Goal: Task Accomplishment & Management: Manage account settings

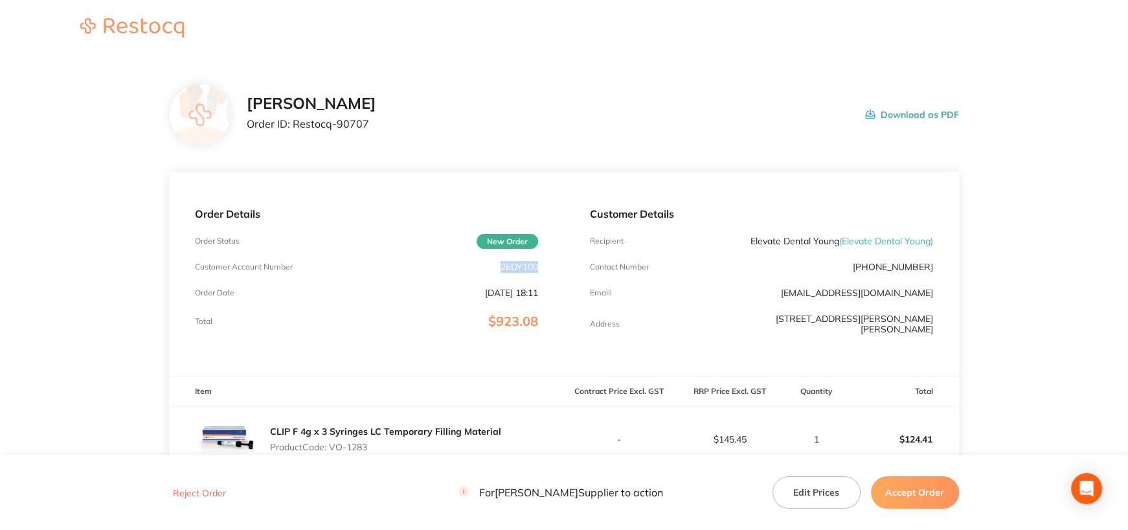
drag, startPoint x: 499, startPoint y: 265, endPoint x: 551, endPoint y: 266, distance: 52.5
click at [551, 266] on div "Order Details Order Status New Order Customer Account Number 2EDY100 Order Date…" at bounding box center [366, 274] width 395 height 204
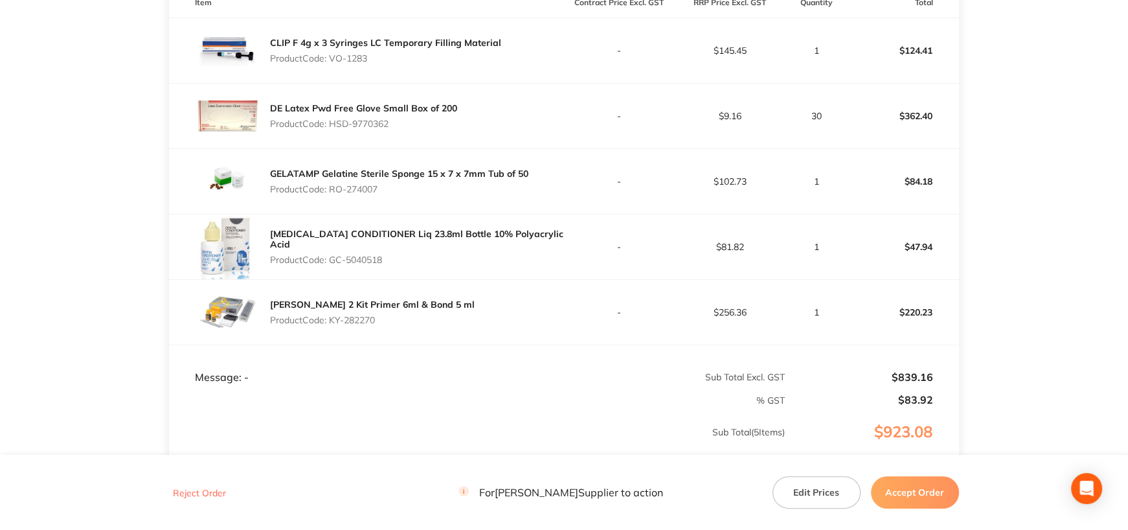
scroll to position [324, 0]
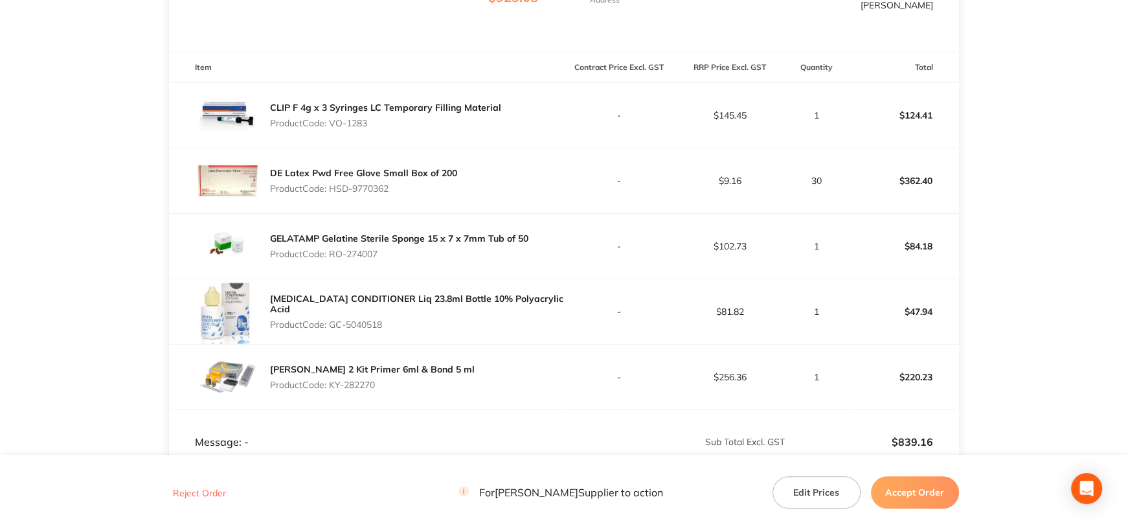
drag, startPoint x: 330, startPoint y: 118, endPoint x: 392, endPoint y: 120, distance: 62.2
click at [392, 120] on p "Product Code: VO-1283" at bounding box center [385, 123] width 231 height 10
click at [615, 128] on td "-" at bounding box center [619, 115] width 111 height 65
drag, startPoint x: 334, startPoint y: 110, endPoint x: 382, endPoint y: 113, distance: 48.0
click at [382, 118] on p "Product Code: VO-1283" at bounding box center [385, 123] width 231 height 10
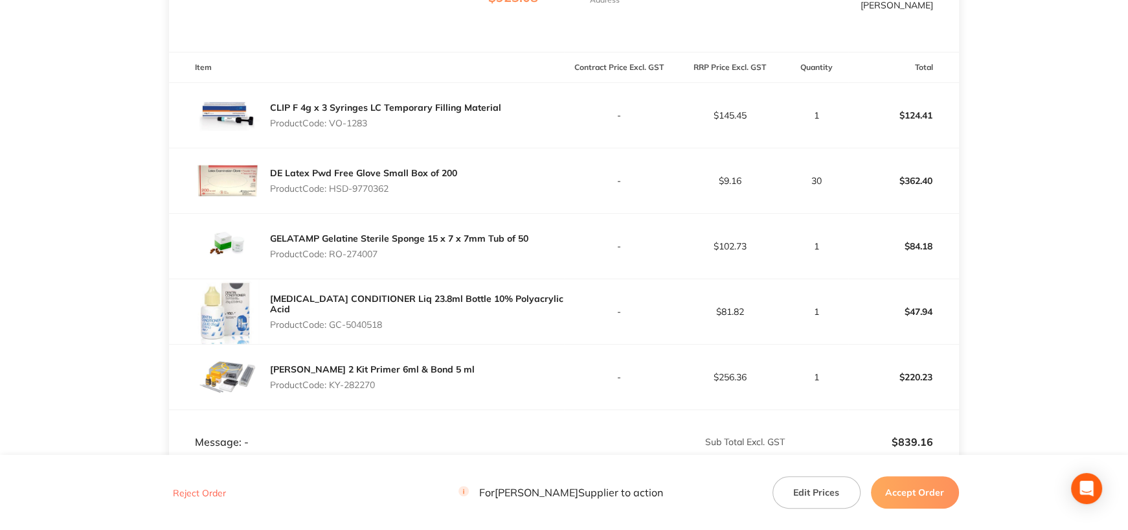
click at [338, 118] on p "Product Code: VO-1283" at bounding box center [385, 123] width 231 height 10
drag, startPoint x: 333, startPoint y: 116, endPoint x: 381, endPoint y: 116, distance: 47.9
click at [381, 118] on p "Product Code: VO-1283" at bounding box center [385, 123] width 231 height 10
copy p "VO-1283"
drag, startPoint x: 332, startPoint y: 181, endPoint x: 434, endPoint y: 187, distance: 102.5
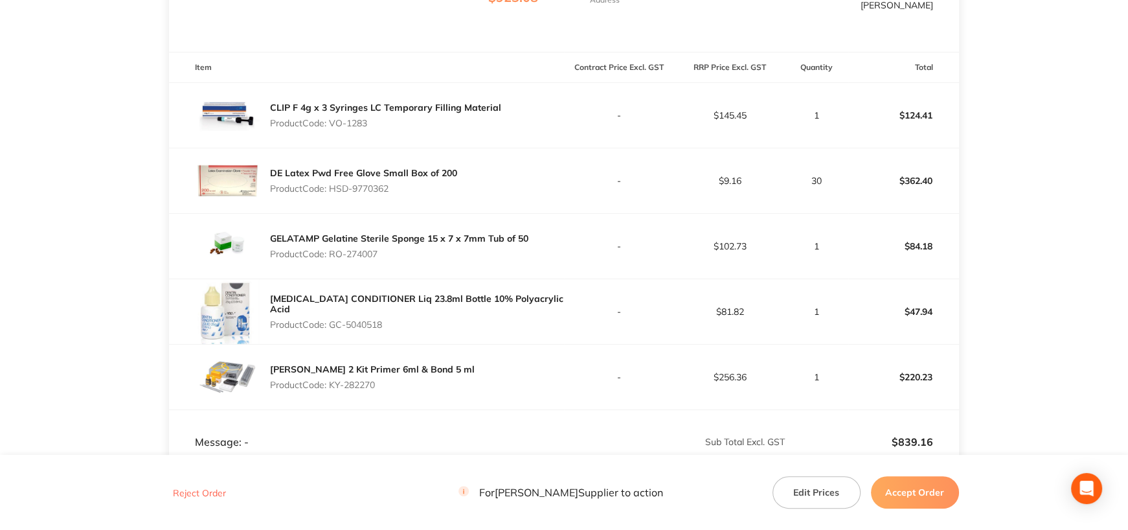
click at [434, 187] on p "Product Code: HSD-9770362" at bounding box center [363, 188] width 187 height 10
copy p "HSD-9770362"
drag, startPoint x: 331, startPoint y: 245, endPoint x: 405, endPoint y: 245, distance: 74.5
click at [405, 249] on p "Product Code: RO-274007" at bounding box center [399, 254] width 258 height 10
copy p "RO-274007"
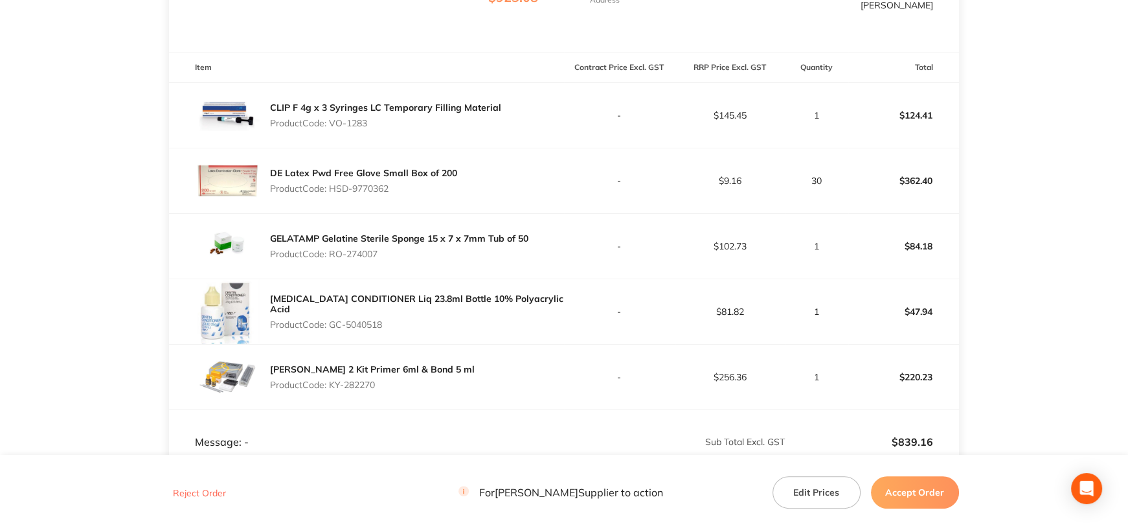
drag, startPoint x: 394, startPoint y: 312, endPoint x: 415, endPoint y: 312, distance: 20.7
click at [415, 319] on p "Product Code: GC-5040518" at bounding box center [417, 324] width 294 height 10
copy p "GC-5040518"
drag, startPoint x: 330, startPoint y: 376, endPoint x: 404, endPoint y: 381, distance: 74.0
click at [404, 381] on p "Product Code: KY-282270" at bounding box center [372, 385] width 205 height 10
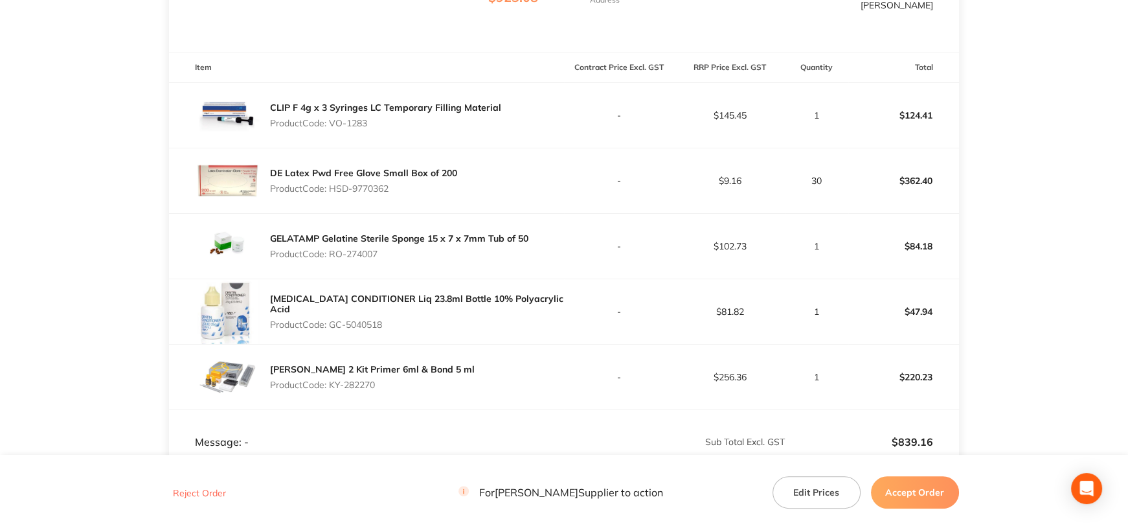
copy p "KY-282270"
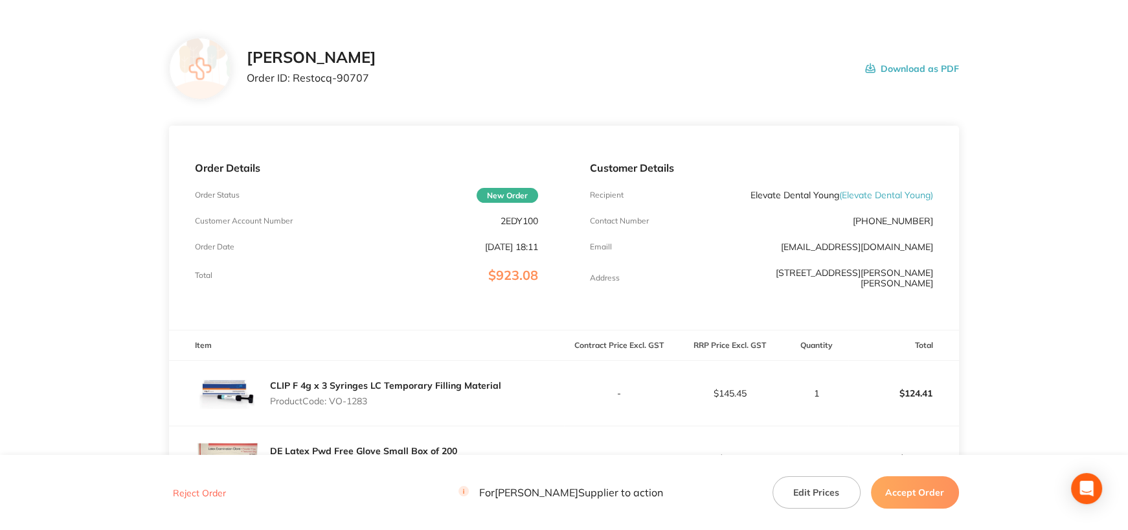
scroll to position [0, 0]
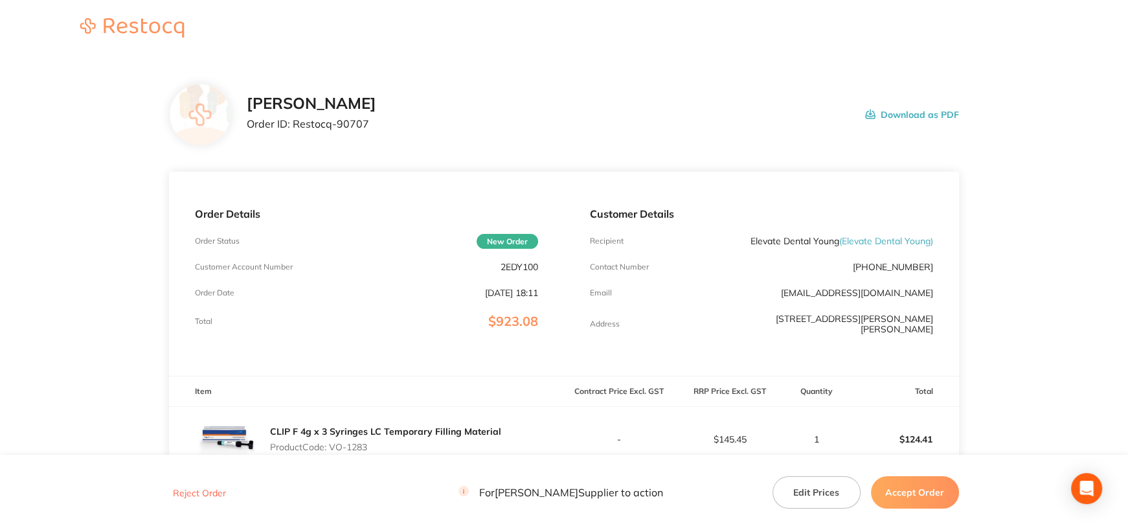
drag, startPoint x: 926, startPoint y: 490, endPoint x: 918, endPoint y: 480, distance: 12.9
click at [926, 490] on button "Accept Order" at bounding box center [915, 492] width 88 height 32
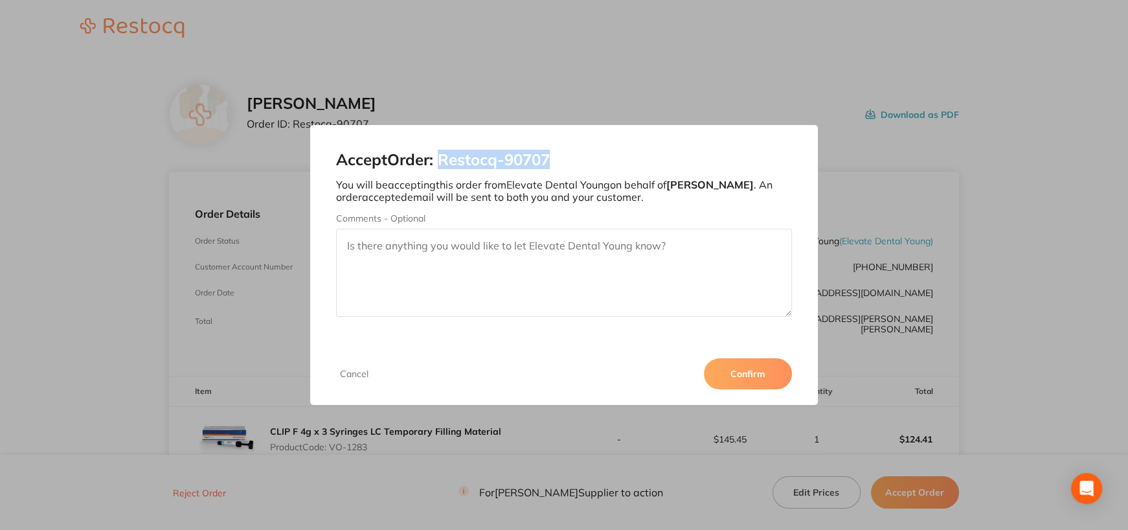
drag, startPoint x: 443, startPoint y: 157, endPoint x: 652, endPoint y: 161, distance: 209.2
click at [652, 161] on h2 "Accept Order: Restocq- 90707" at bounding box center [564, 160] width 456 height 18
copy h2 "Restocq- 90707"
drag, startPoint x: 742, startPoint y: 374, endPoint x: 443, endPoint y: 108, distance: 400.1
click at [742, 374] on button "Confirm" at bounding box center [748, 373] width 88 height 31
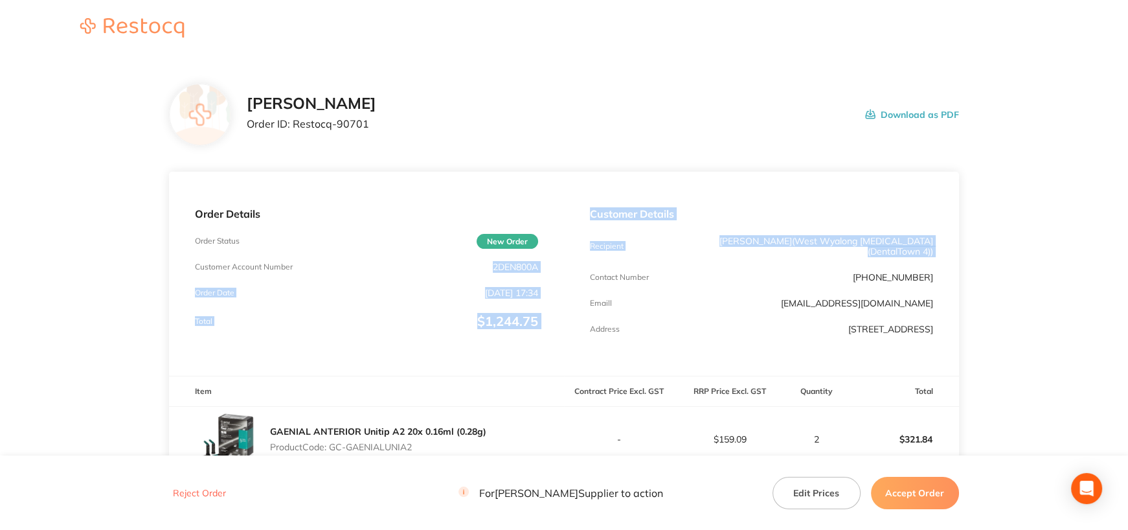
drag, startPoint x: 492, startPoint y: 266, endPoint x: 592, endPoint y: 264, distance: 100.4
click at [592, 264] on div "Order Details Order Status New Order Customer Account Number 2DEN800A Order Dat…" at bounding box center [564, 274] width 790 height 204
click at [550, 266] on div "Order Details Order Status New Order Customer Account Number 2DEN800A Order Dat…" at bounding box center [366, 274] width 395 height 204
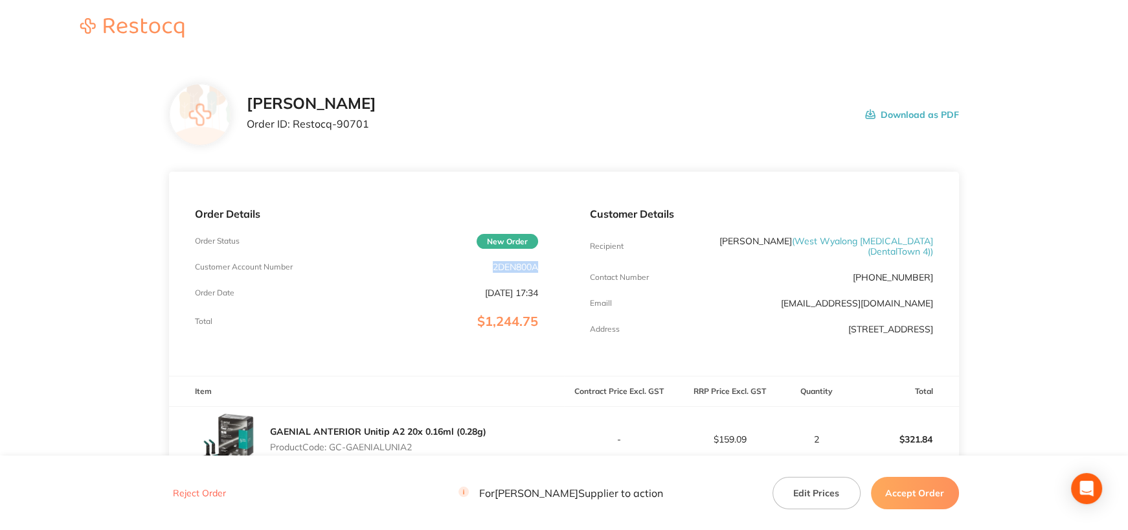
drag, startPoint x: 490, startPoint y: 262, endPoint x: 540, endPoint y: 265, distance: 49.9
click at [540, 265] on div "Order Details Order Status New Order Customer Account Number 2DEN800A Order Dat…" at bounding box center [366, 274] width 395 height 204
copy p "2DEN800A"
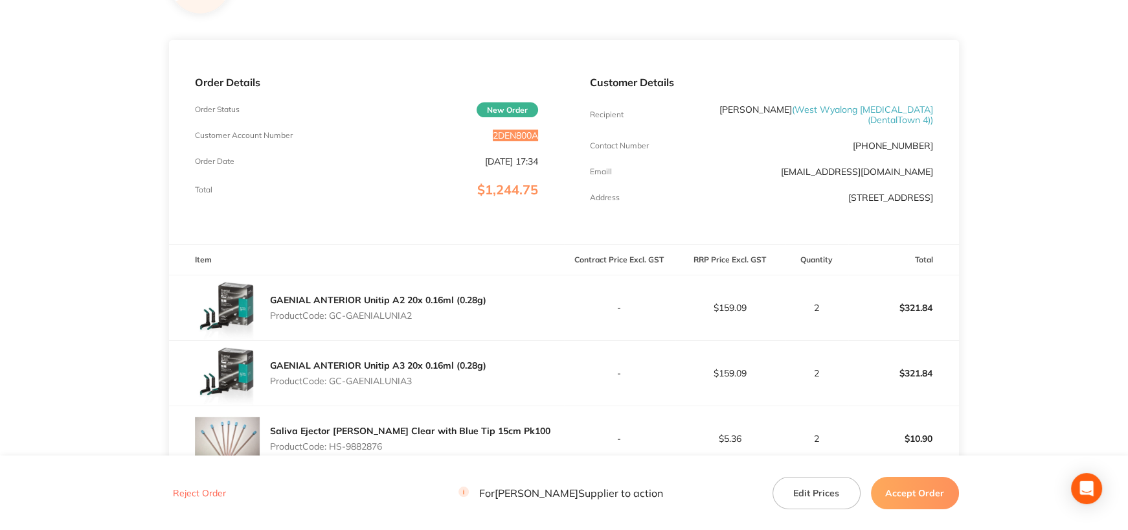
scroll to position [324, 0]
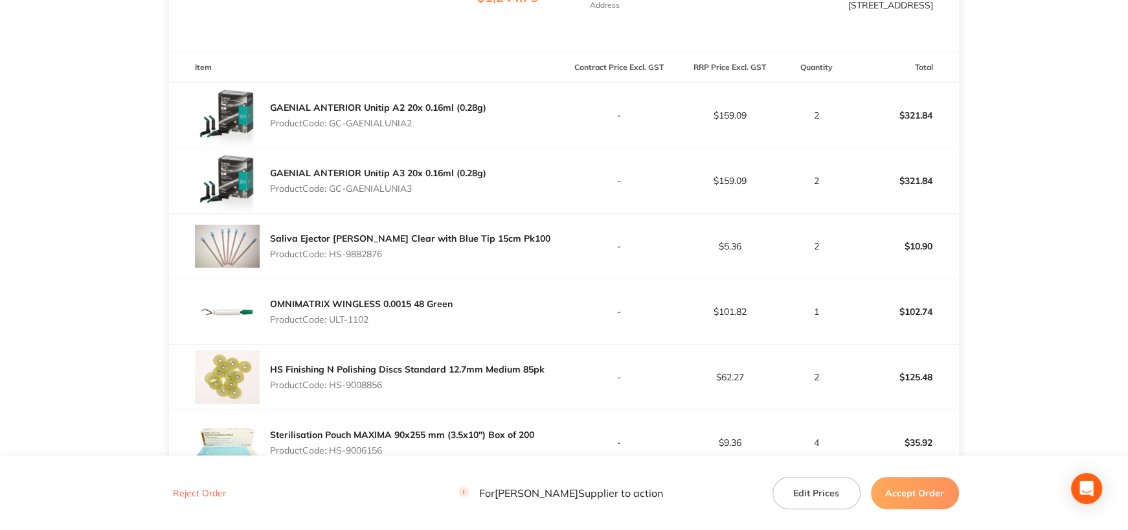
drag, startPoint x: 333, startPoint y: 121, endPoint x: 454, endPoint y: 125, distance: 121.2
click at [454, 125] on p "Product Code: GC-GAENIALUNIA2" at bounding box center [378, 123] width 216 height 10
copy p "GC-GAENIALUNIA2"
drag, startPoint x: 334, startPoint y: 186, endPoint x: 428, endPoint y: 187, distance: 93.9
click at [428, 187] on p "Product Code: GC-GAENIALUNIA3" at bounding box center [378, 188] width 216 height 10
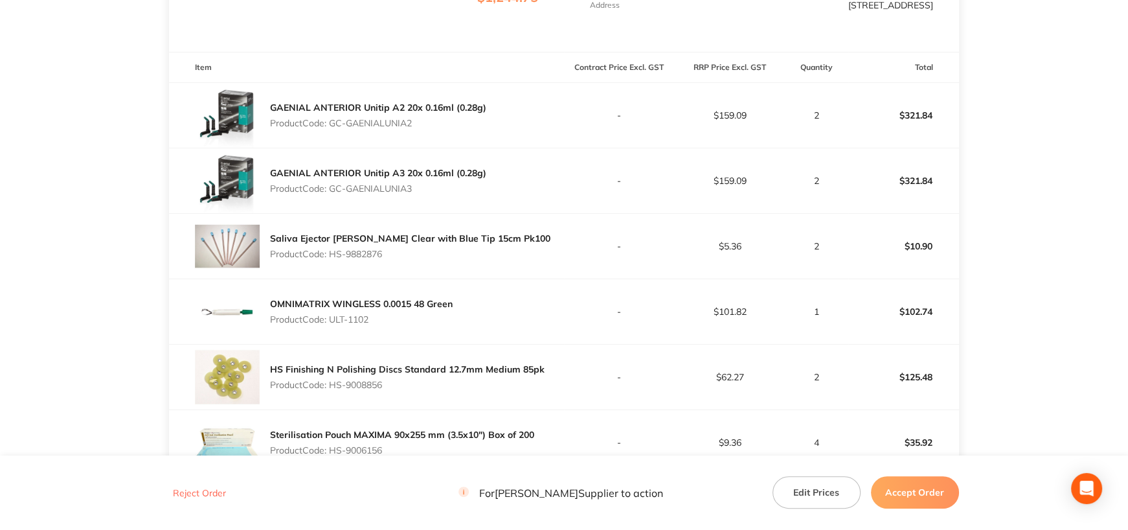
copy p "GC-GAENIALUNIA3"
drag, startPoint x: 328, startPoint y: 252, endPoint x: 397, endPoint y: 254, distance: 68.7
click at [397, 254] on p "Product Code: HS-9882876" at bounding box center [410, 254] width 280 height 10
copy p "HS-9882876"
drag, startPoint x: 331, startPoint y: 319, endPoint x: 402, endPoint y: 319, distance: 70.6
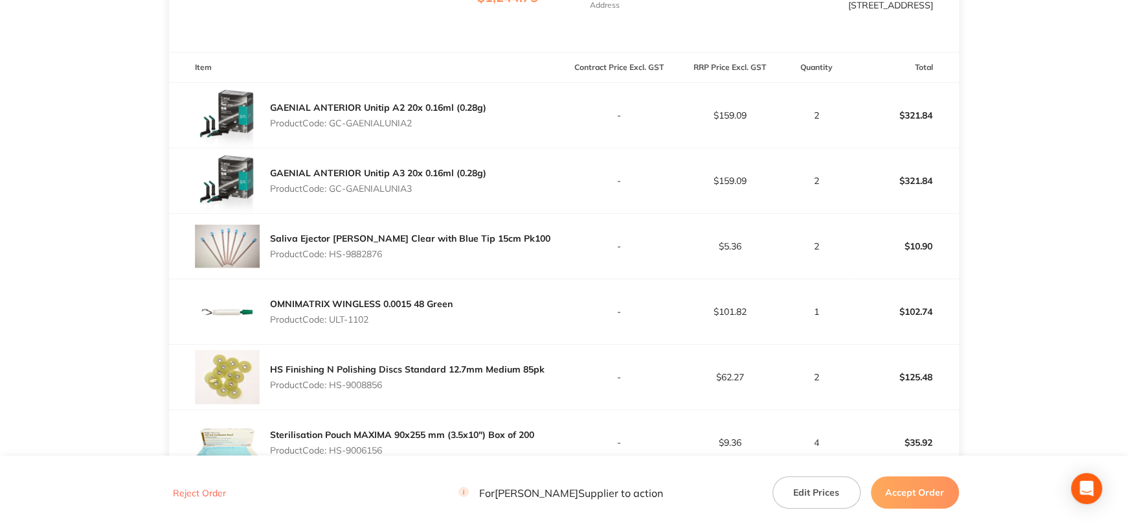
click at [402, 319] on p "Product Code: ULT-1102" at bounding box center [361, 319] width 183 height 10
copy p "ULT-1102"
drag, startPoint x: 331, startPoint y: 383, endPoint x: 480, endPoint y: 380, distance: 149.0
click at [480, 380] on p "Product Code: HS-9008856" at bounding box center [407, 385] width 275 height 10
copy p "HS-9008856"
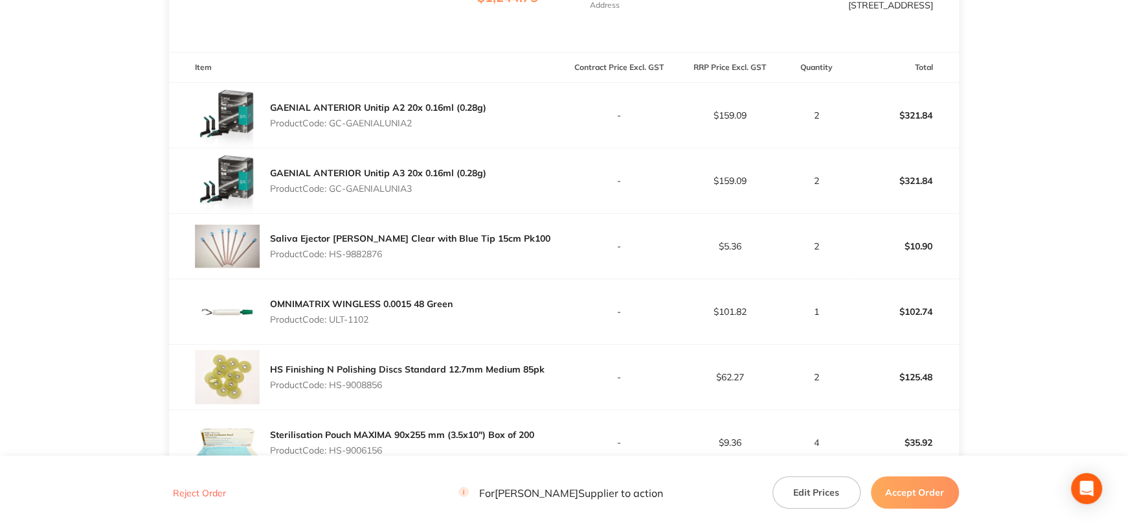
click at [854, 376] on p "$125.48" at bounding box center [903, 376] width 109 height 31
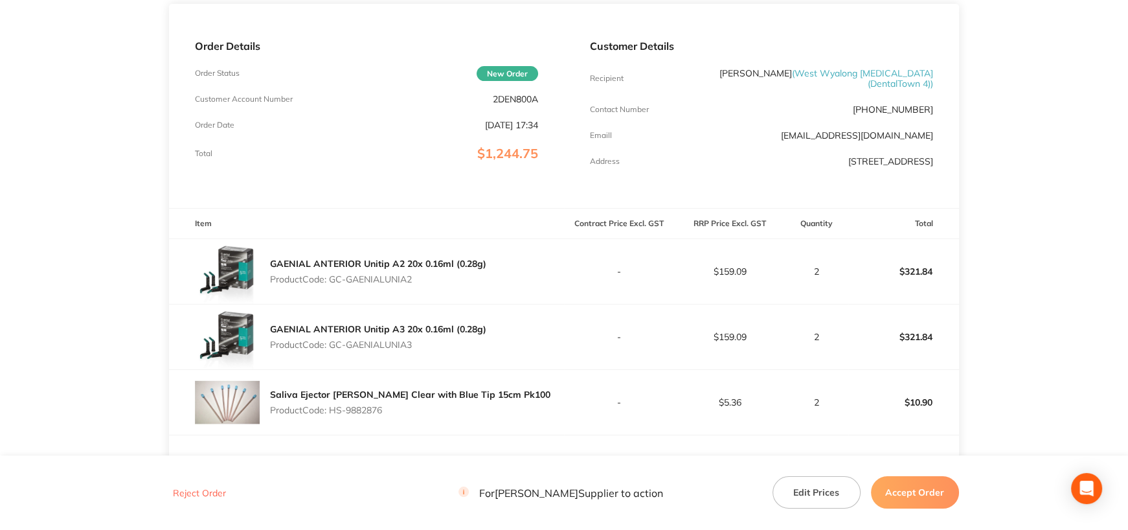
scroll to position [0, 0]
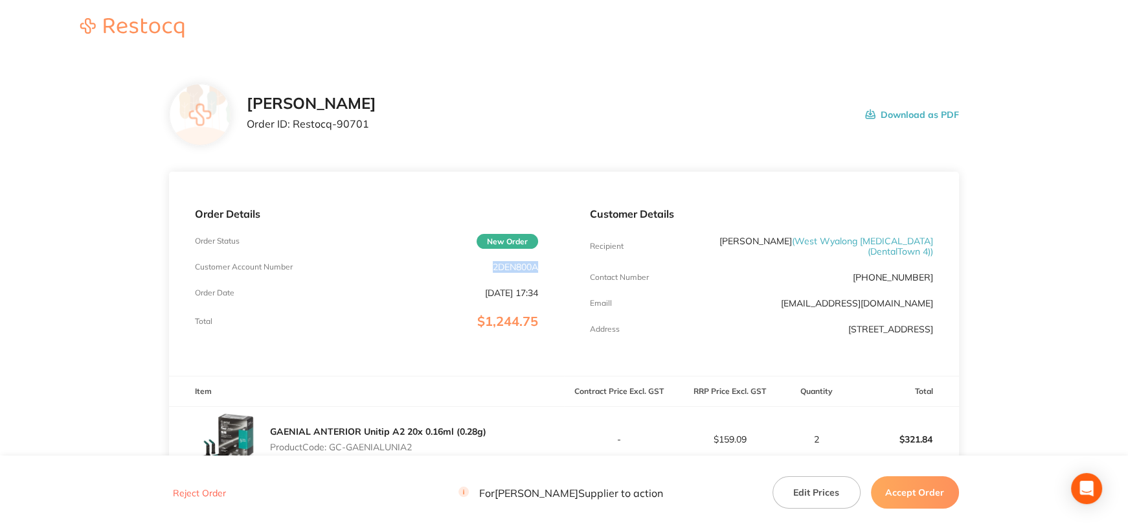
drag, startPoint x: 492, startPoint y: 265, endPoint x: 542, endPoint y: 265, distance: 49.9
click at [542, 265] on div "Order Details Order Status New Order Customer Account Number 2DEN800A Order Dat…" at bounding box center [366, 274] width 395 height 204
copy p "2DEN800A"
drag, startPoint x: 293, startPoint y: 122, endPoint x: 374, endPoint y: 124, distance: 81.0
click at [374, 124] on p "Order ID: Restocq- 90701" at bounding box center [312, 124] width 130 height 12
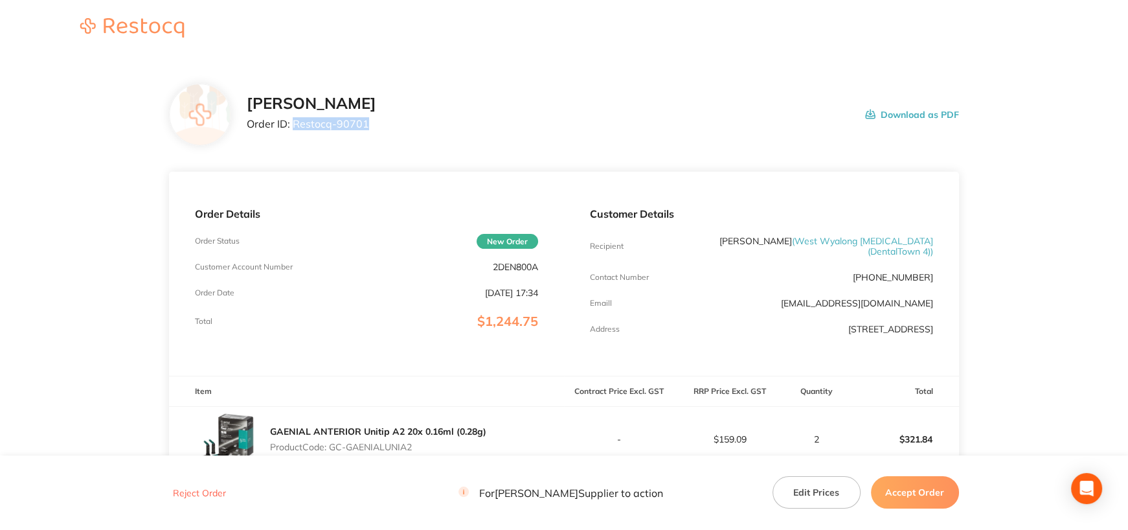
copy p "Restocq- 90701"
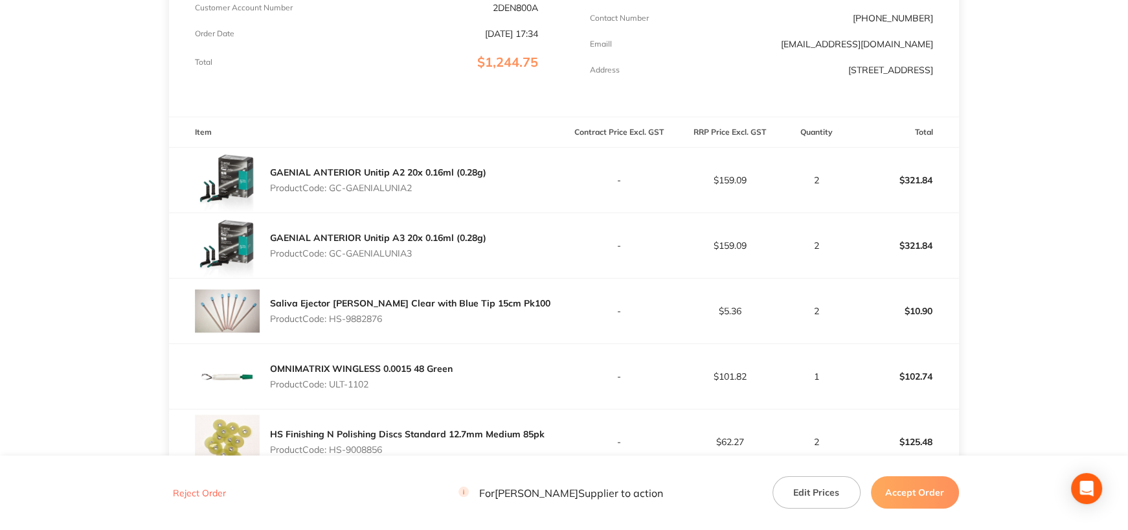
scroll to position [518, 0]
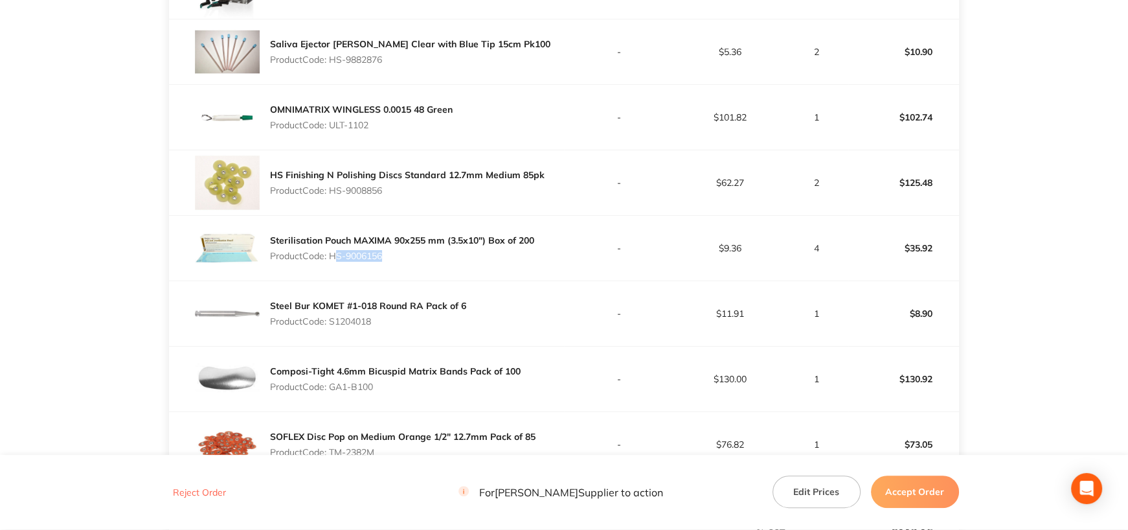
drag, startPoint x: 332, startPoint y: 256, endPoint x: 380, endPoint y: 256, distance: 48.6
click at [380, 256] on p "Product Code: HS-9006156" at bounding box center [402, 256] width 264 height 10
drag, startPoint x: 447, startPoint y: 250, endPoint x: 424, endPoint y: 248, distance: 23.4
click at [447, 251] on p "Product Code: HS-9006156" at bounding box center [402, 256] width 264 height 10
drag, startPoint x: 333, startPoint y: 253, endPoint x: 408, endPoint y: 256, distance: 75.2
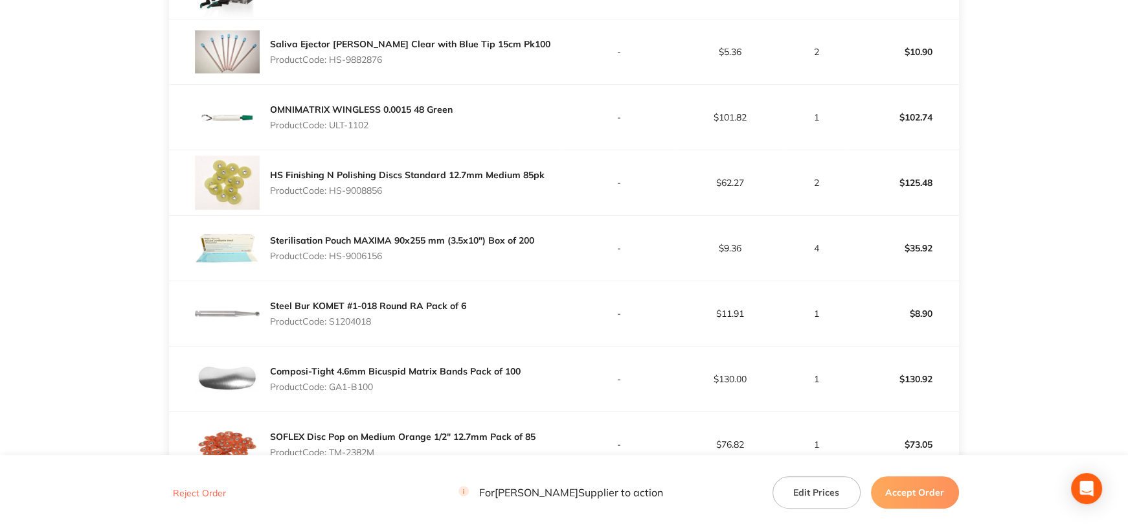
click at [408, 256] on p "Product Code: HS-9006156" at bounding box center [402, 256] width 264 height 10
copy p "HS-9006156"
drag, startPoint x: 331, startPoint y: 321, endPoint x: 411, endPoint y: 322, distance: 80.3
click at [411, 322] on p "Product Code: S1204018" at bounding box center [368, 321] width 196 height 10
copy p "S1204018"
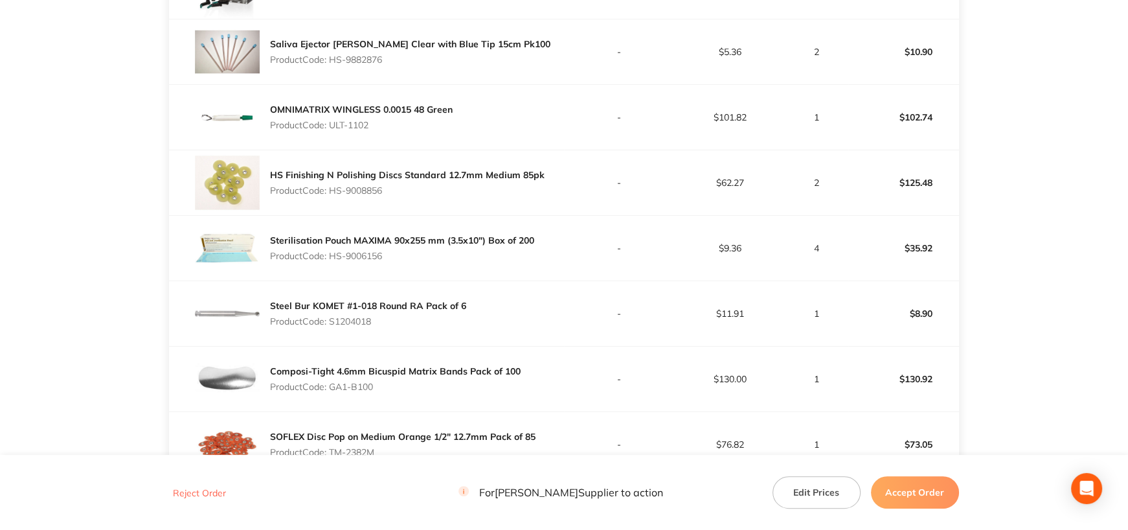
drag, startPoint x: 331, startPoint y: 386, endPoint x: 404, endPoint y: 385, distance: 73.2
click at [404, 385] on p "Product Code: GA1-B100" at bounding box center [395, 387] width 251 height 10
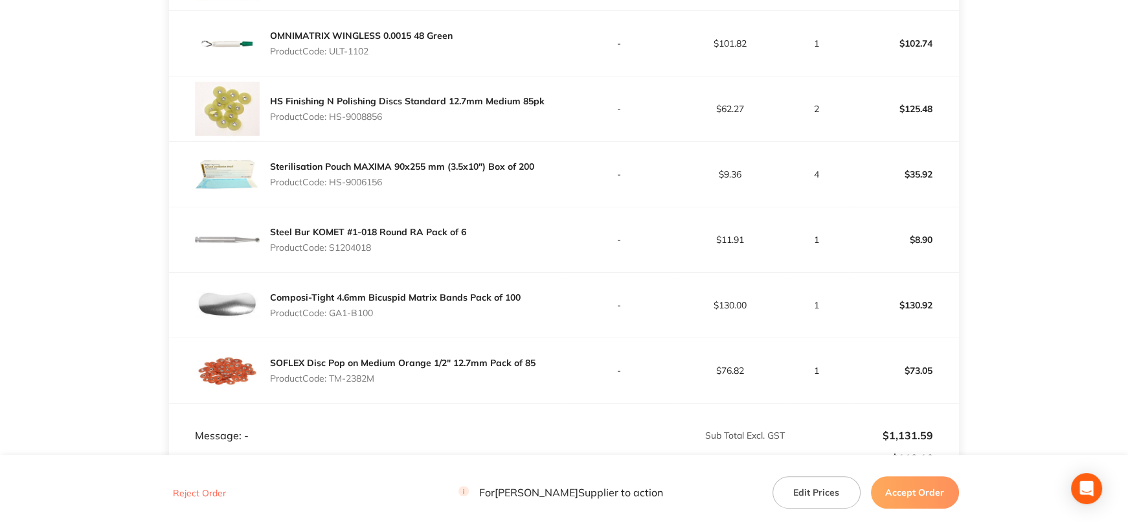
scroll to position [713, 0]
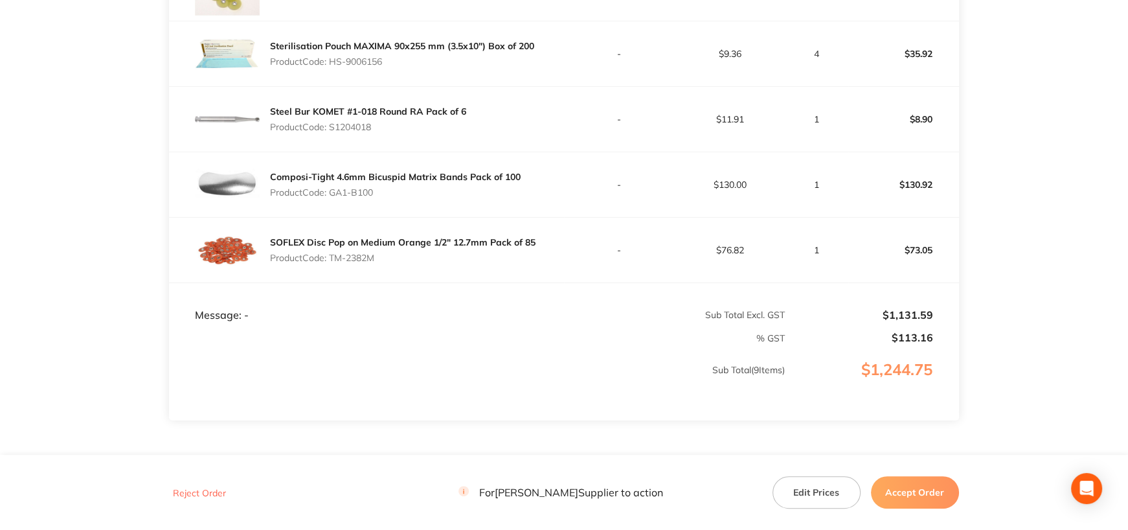
drag, startPoint x: 332, startPoint y: 256, endPoint x: 394, endPoint y: 255, distance: 62.2
click at [394, 255] on p "Product Code: TM-2382M" at bounding box center [403, 258] width 266 height 10
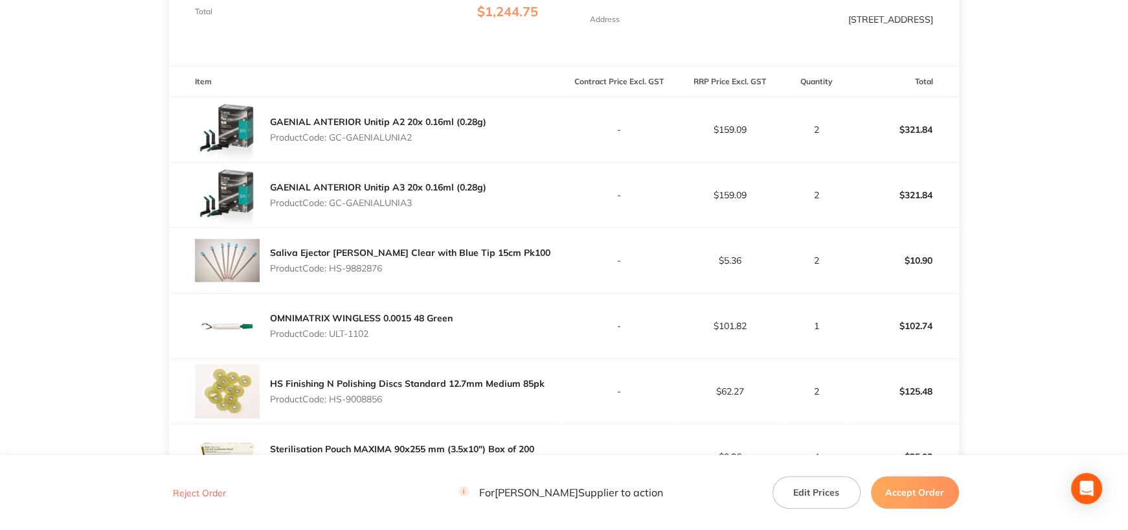
scroll to position [324, 0]
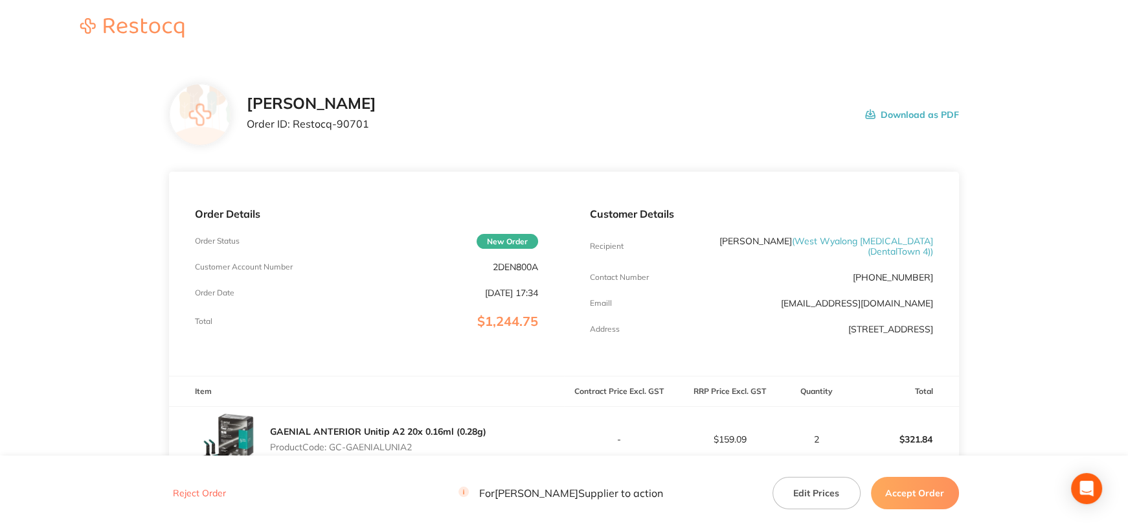
click at [899, 488] on button "Accept Order" at bounding box center [915, 492] width 88 height 32
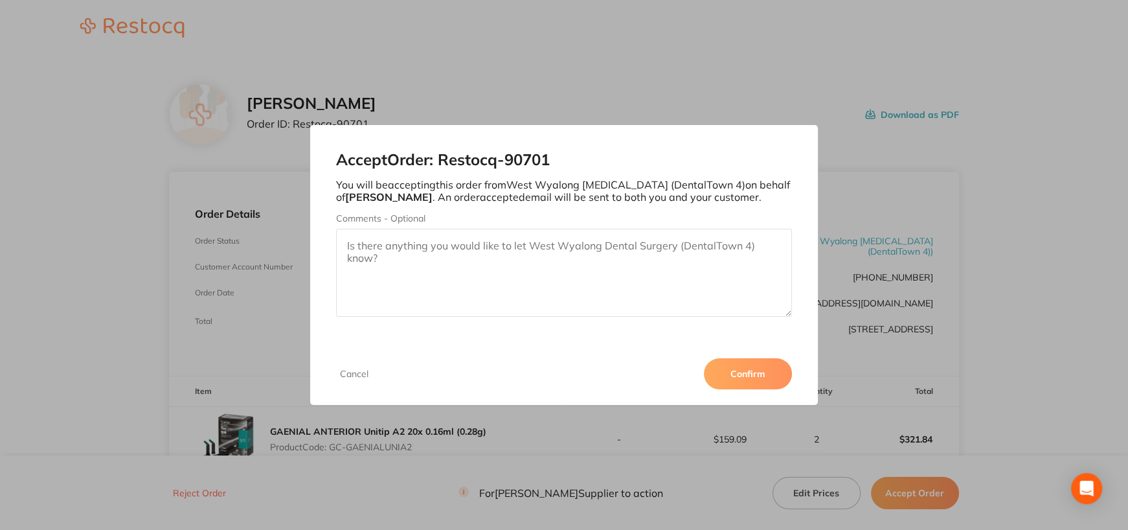
click at [747, 374] on button "Confirm" at bounding box center [748, 373] width 88 height 31
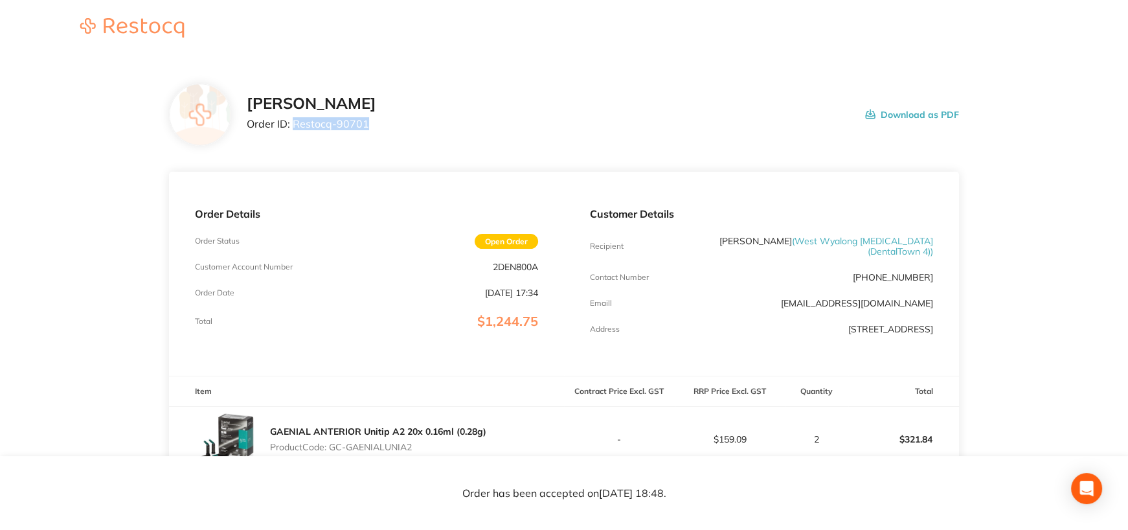
drag, startPoint x: 361, startPoint y: 122, endPoint x: 416, endPoint y: 116, distance: 56.1
click at [416, 116] on div "Henry Schein Halas Order ID: Restocq- 90701 Download as PDF" at bounding box center [603, 115] width 712 height 40
copy p "Restocq- 90701"
